Goal: Information Seeking & Learning: Learn about a topic

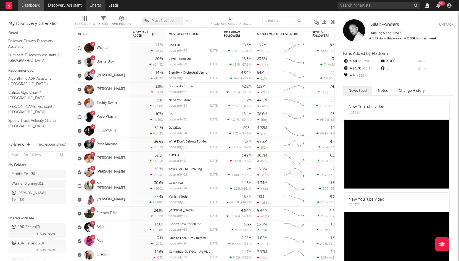
click at [99, 4] on link "Charts" at bounding box center [95, 5] width 19 height 11
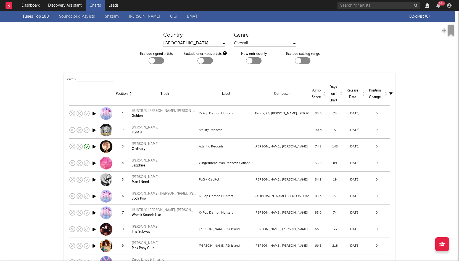
click at [75, 16] on link "Soundcloud Playlists" at bounding box center [77, 16] width 36 height 7
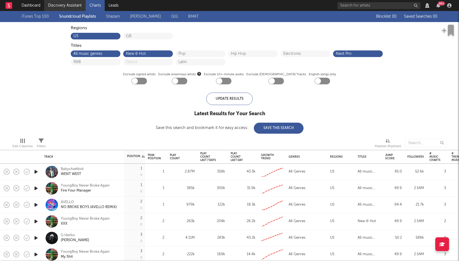
click at [65, 5] on link "Discovery Assistant" at bounding box center [64, 5] width 41 height 11
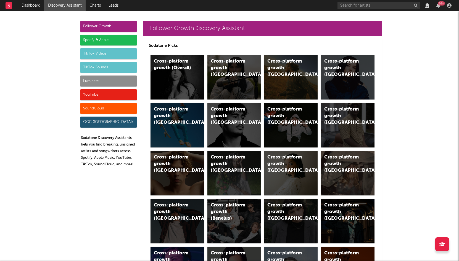
click at [93, 109] on div "SoundCloud" at bounding box center [108, 108] width 56 height 11
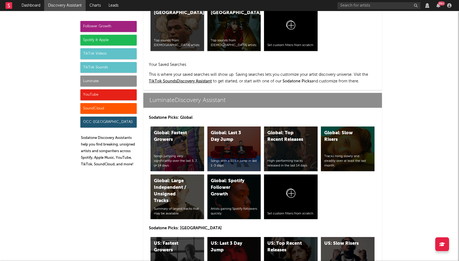
scroll to position [3362, 0]
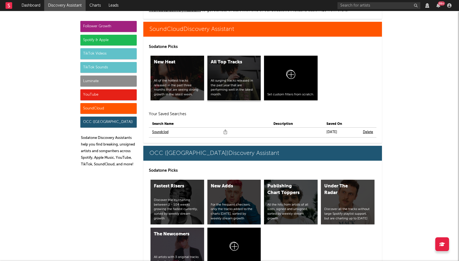
click at [219, 74] on div "All Top Tracks All surging tracks released in the past year that are performing…" at bounding box center [234, 78] width 54 height 45
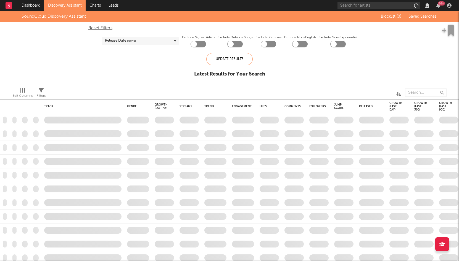
checkbox input "true"
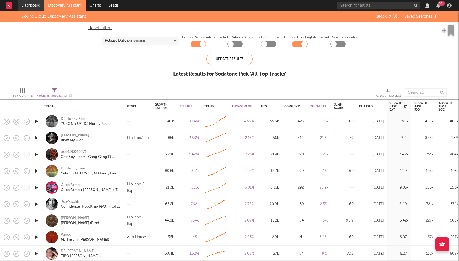
click at [31, 7] on link "Dashboard" at bounding box center [31, 5] width 26 height 11
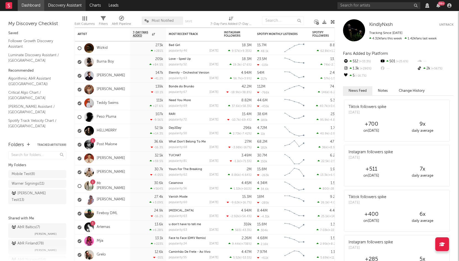
click at [69, 8] on link "Discovery Assistant" at bounding box center [64, 5] width 41 height 11
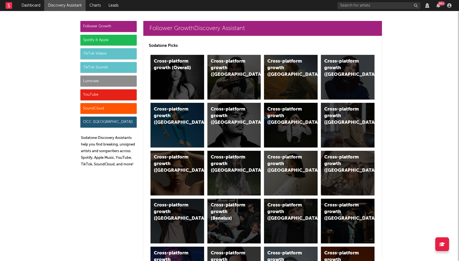
click at [103, 107] on div "SoundCloud" at bounding box center [108, 108] width 56 height 11
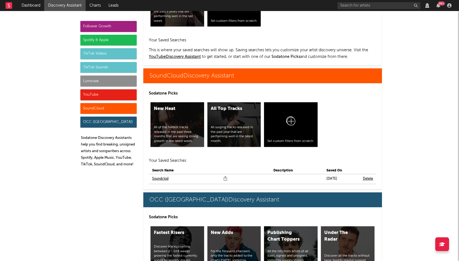
scroll to position [3362, 0]
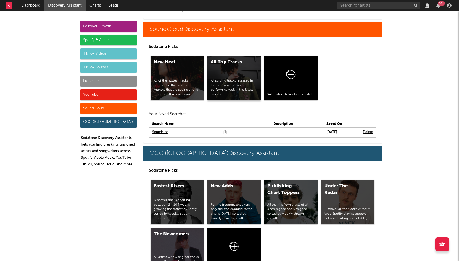
click at [227, 77] on div "All Top Tracks All surging tracks released in the past year that are performing…" at bounding box center [234, 78] width 54 height 45
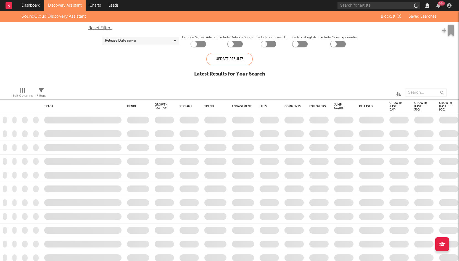
checkbox input "true"
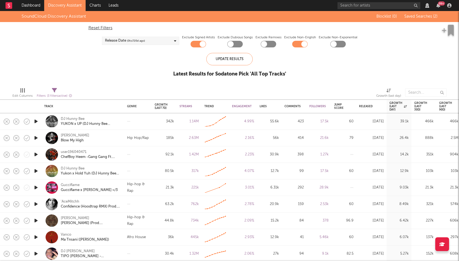
click at [153, 42] on div "Release Date ( 0 to [DATE])" at bounding box center [140, 41] width 77 height 8
click at [107, 82] on div at bounding box center [107, 82] width 4 height 4
click at [105, 82] on input "From 0 to [DATE]" at bounding box center [105, 84] width 0 height 9
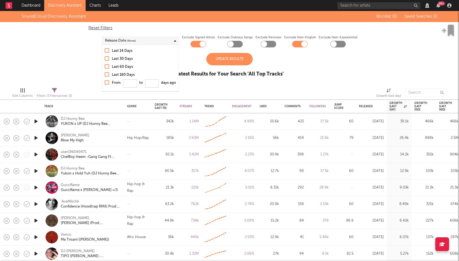
click at [106, 67] on div at bounding box center [107, 66] width 4 height 4
click at [105, 67] on input "Last 60 Days" at bounding box center [105, 67] width 0 height 7
click at [206, 58] on div "Update Results" at bounding box center [229, 59] width 46 height 12
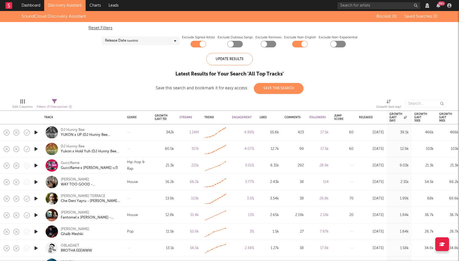
click at [155, 39] on div "Release Date (last 60 d)" at bounding box center [140, 41] width 77 height 8
click at [123, 57] on div "Last 30 Days" at bounding box center [144, 59] width 64 height 7
click at [105, 57] on input "Last 30 Days" at bounding box center [105, 59] width 0 height 7
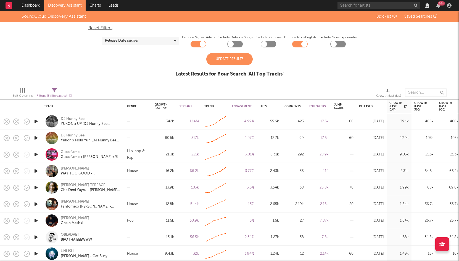
click at [215, 81] on div "Update Results Latest Results for Your Search ' All Top Tracks '" at bounding box center [229, 68] width 108 height 30
click at [225, 58] on div "Update Results" at bounding box center [229, 59] width 46 height 12
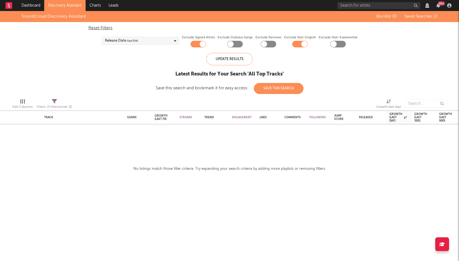
click at [168, 40] on div "Release Date (last 30 d)" at bounding box center [140, 41] width 77 height 8
click at [198, 81] on div "Update Results Latest Results for Your Search ' All Top Tracks ' Save this sear…" at bounding box center [230, 73] width 148 height 41
click at [129, 42] on span "(last 30 d)" at bounding box center [132, 41] width 11 height 7
click at [128, 57] on div "Last 30 Days" at bounding box center [144, 59] width 64 height 7
click at [105, 57] on input "Last 30 Days" at bounding box center [105, 59] width 0 height 7
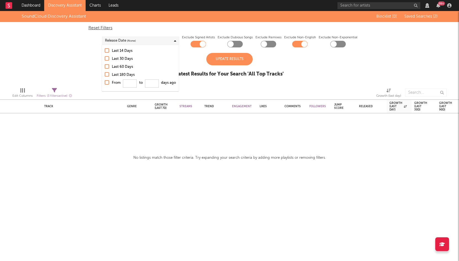
click at [128, 51] on div "Last 14 Days" at bounding box center [144, 51] width 64 height 7
click at [105, 51] on input "Last 14 Days" at bounding box center [105, 51] width 0 height 7
click at [212, 58] on div "Update Results" at bounding box center [229, 59] width 46 height 12
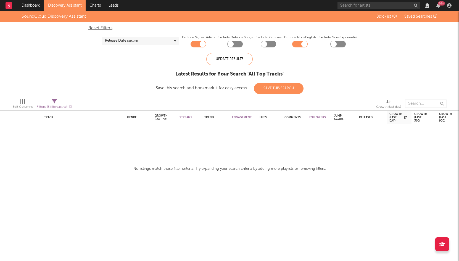
click at [181, 69] on div "Update Results Latest Results for Your Search ' All Top Tracks ' Save this sear…" at bounding box center [230, 73] width 148 height 41
click at [97, 10] on link "Charts" at bounding box center [95, 5] width 19 height 11
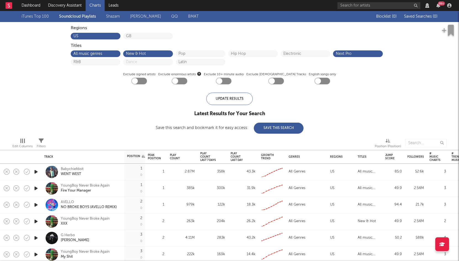
click at [89, 20] on div "iTunes Top 100 Soundcloud Playlists [PERSON_NAME] QQ BMAT" at bounding box center [195, 16] width 347 height 11
click at [89, 18] on div "iTunes Top 100 Soundcloud Playlists [PERSON_NAME] QQ BMAT" at bounding box center [115, 16] width 187 height 7
click at [70, 2] on link "Discovery Assistant" at bounding box center [64, 5] width 41 height 11
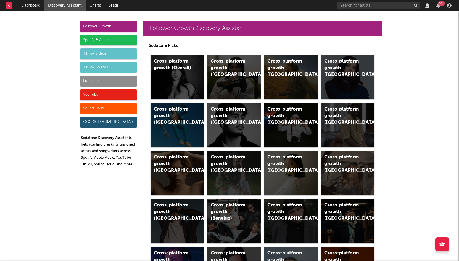
click at [110, 110] on div "SoundCloud" at bounding box center [108, 108] width 56 height 11
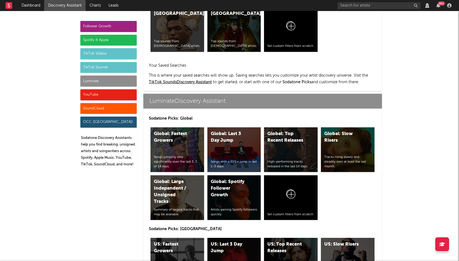
scroll to position [3362, 0]
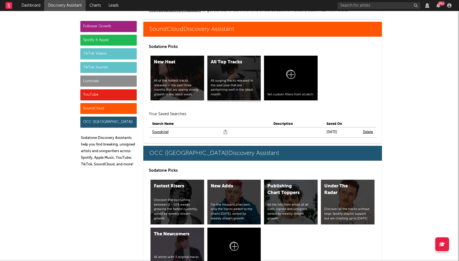
click at [220, 75] on div "All Top Tracks All surging tracks released in the past year that are performing…" at bounding box center [234, 78] width 54 height 45
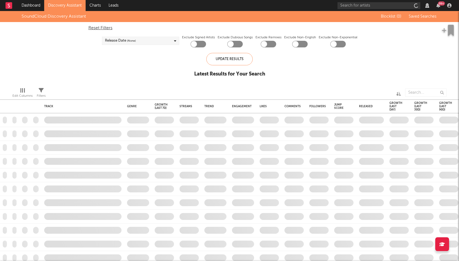
checkbox input "true"
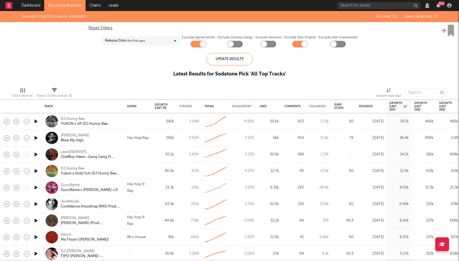
click at [158, 40] on div "Release Date ( 0 to [DATE])" at bounding box center [140, 41] width 77 height 8
drag, startPoint x: 123, startPoint y: 64, endPoint x: 131, endPoint y: 64, distance: 8.0
click at [123, 64] on div "Last 60 Days" at bounding box center [144, 67] width 64 height 7
click at [105, 64] on input "Last 60 Days" at bounding box center [105, 67] width 0 height 7
click at [230, 62] on div "Update Results" at bounding box center [229, 59] width 46 height 12
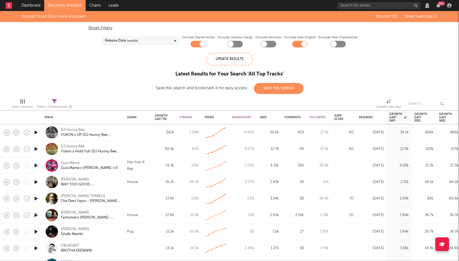
click at [153, 41] on div "Release Date (last 60 d)" at bounding box center [140, 41] width 77 height 8
click at [126, 76] on div "Last 180 Days" at bounding box center [144, 75] width 64 height 7
click at [105, 76] on input "Last 180 Days" at bounding box center [105, 75] width 0 height 7
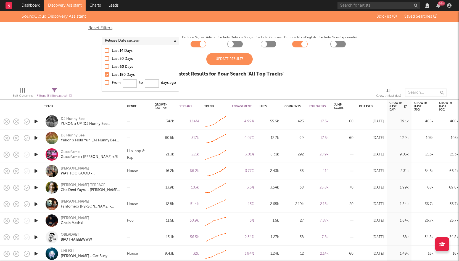
click at [126, 69] on div "Last 60 Days" at bounding box center [144, 67] width 64 height 7
click at [105, 69] on input "Last 60 Days" at bounding box center [105, 67] width 0 height 7
click at [221, 62] on div "Update Results" at bounding box center [229, 59] width 46 height 12
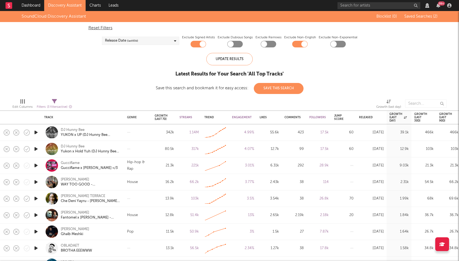
click at [160, 41] on div "Release Date (last 60 d)" at bounding box center [140, 41] width 77 height 8
click at [125, 59] on div "Last 30 Days" at bounding box center [144, 59] width 64 height 7
click at [105, 59] on input "Last 30 Days" at bounding box center [105, 59] width 0 height 7
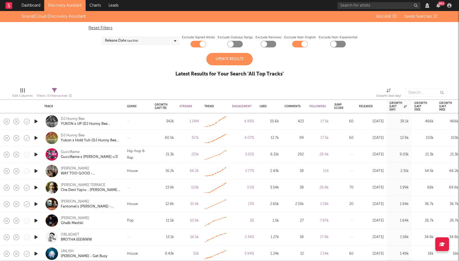
click at [230, 58] on div "Update Results" at bounding box center [229, 59] width 46 height 12
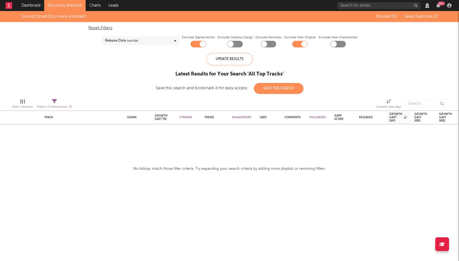
click at [176, 40] on div "Release Date (last 30 d)" at bounding box center [140, 41] width 77 height 8
click at [301, 45] on div at bounding box center [299, 44] width 15 height 7
checkbox input "false"
click at [201, 44] on div at bounding box center [203, 44] width 6 height 6
checkbox input "false"
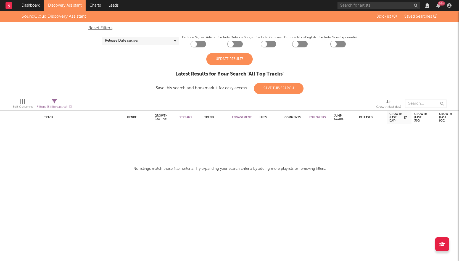
click at [237, 60] on div "Update Results" at bounding box center [229, 59] width 46 height 12
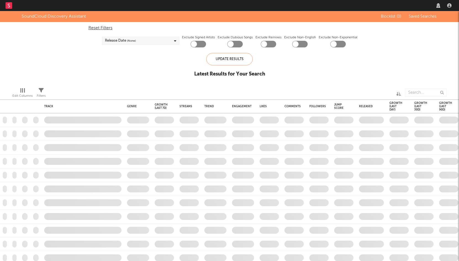
checkbox input "true"
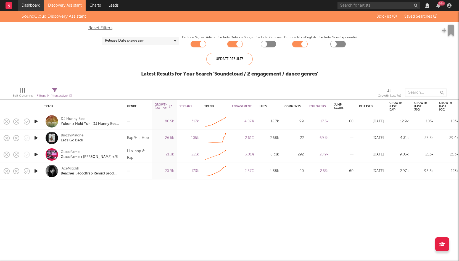
click at [36, 8] on link "Dashboard" at bounding box center [31, 5] width 26 height 11
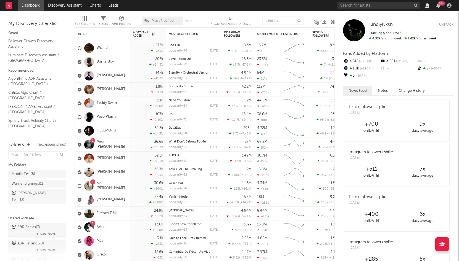
click at [103, 61] on link "Burna Boy" at bounding box center [105, 62] width 17 height 5
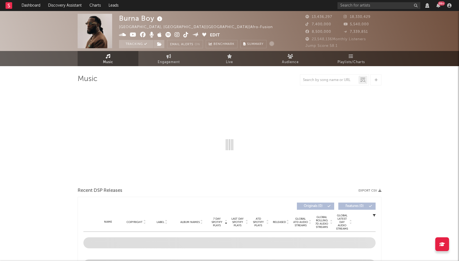
select select "View all"
select select "6m"
select select "View all"
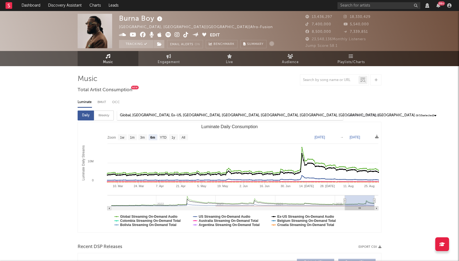
select select "View all"
click at [128, 136] on icon "Created with Highcharts 10.3.3 Luminate Daily Streams Luminate Daily Consumptio…" at bounding box center [229, 177] width 303 height 110
click at [122, 137] on text "1w" at bounding box center [122, 138] width 4 height 4
select select "1w"
type input "[DATE]"
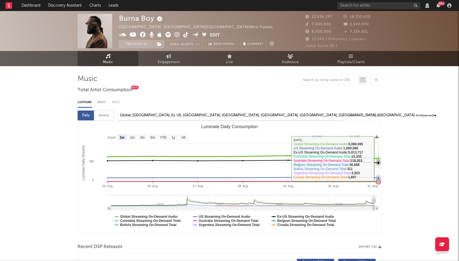
select select "View all"
select select "6m"
